Goal: Go to known website: Go to known website

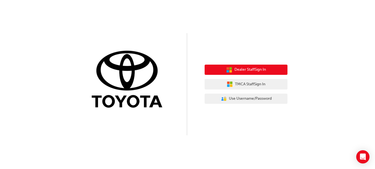
click at [257, 70] on span "Dealer Staff Sign In" at bounding box center [251, 70] width 32 height 6
